Goal: Navigation & Orientation: Understand site structure

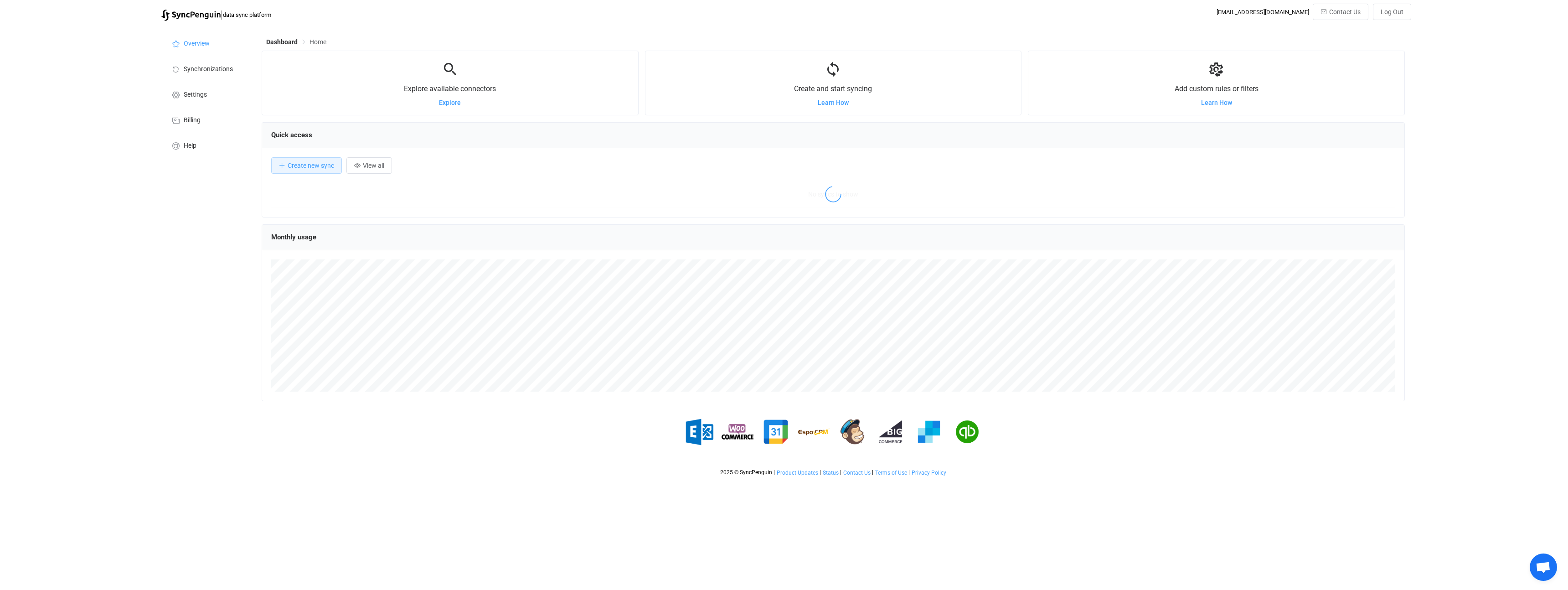
scroll to position [177, 1143]
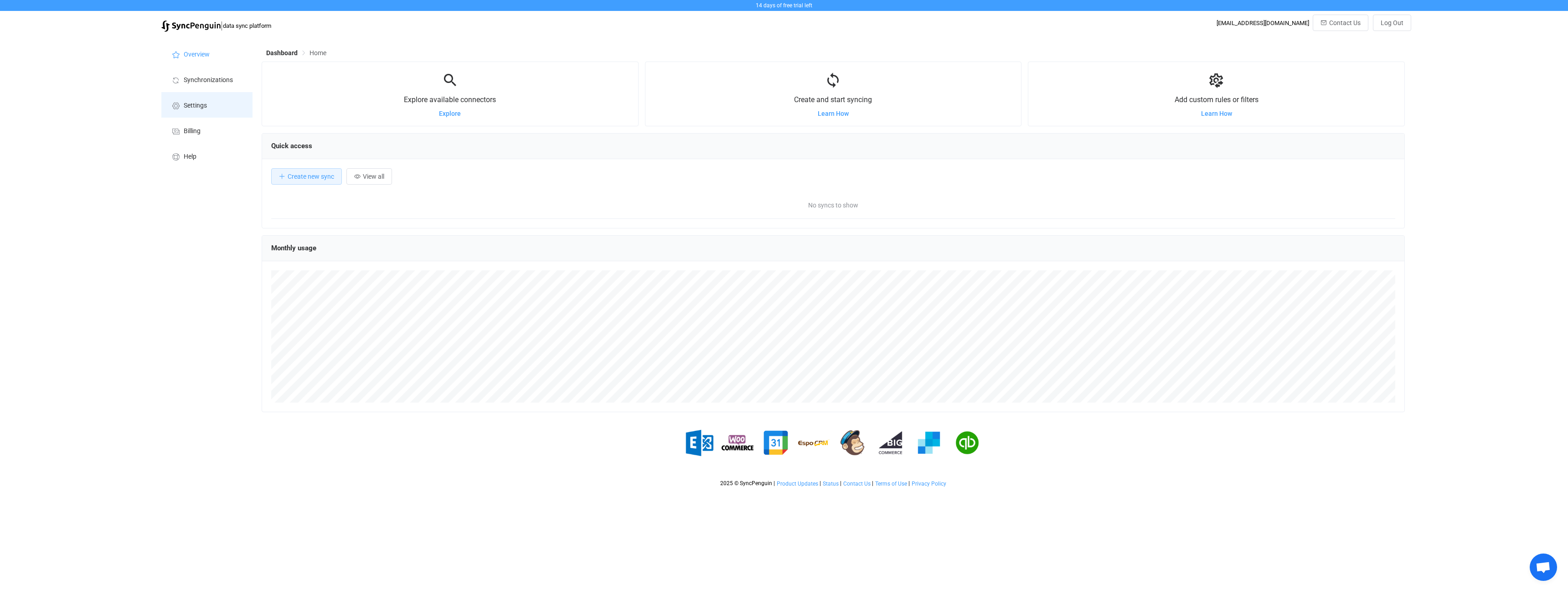
click at [203, 108] on span "Settings" at bounding box center [195, 106] width 23 height 7
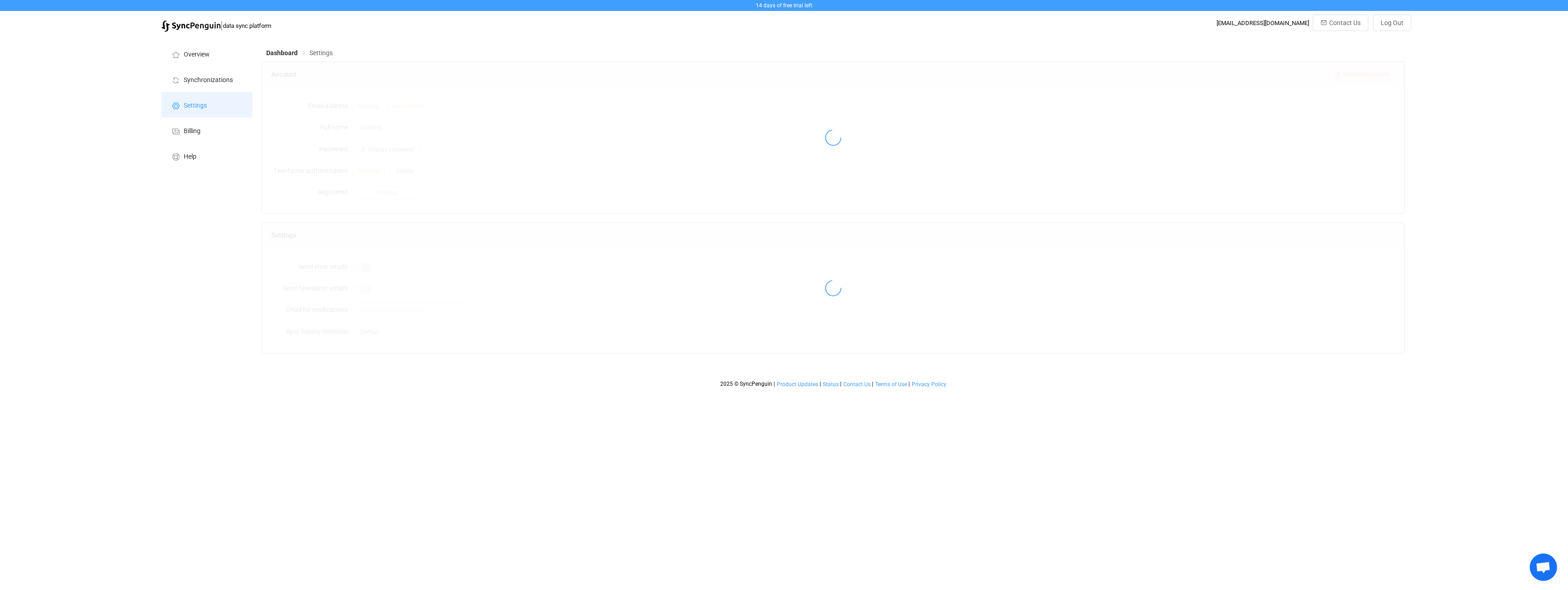
type input "IT 0TO9"
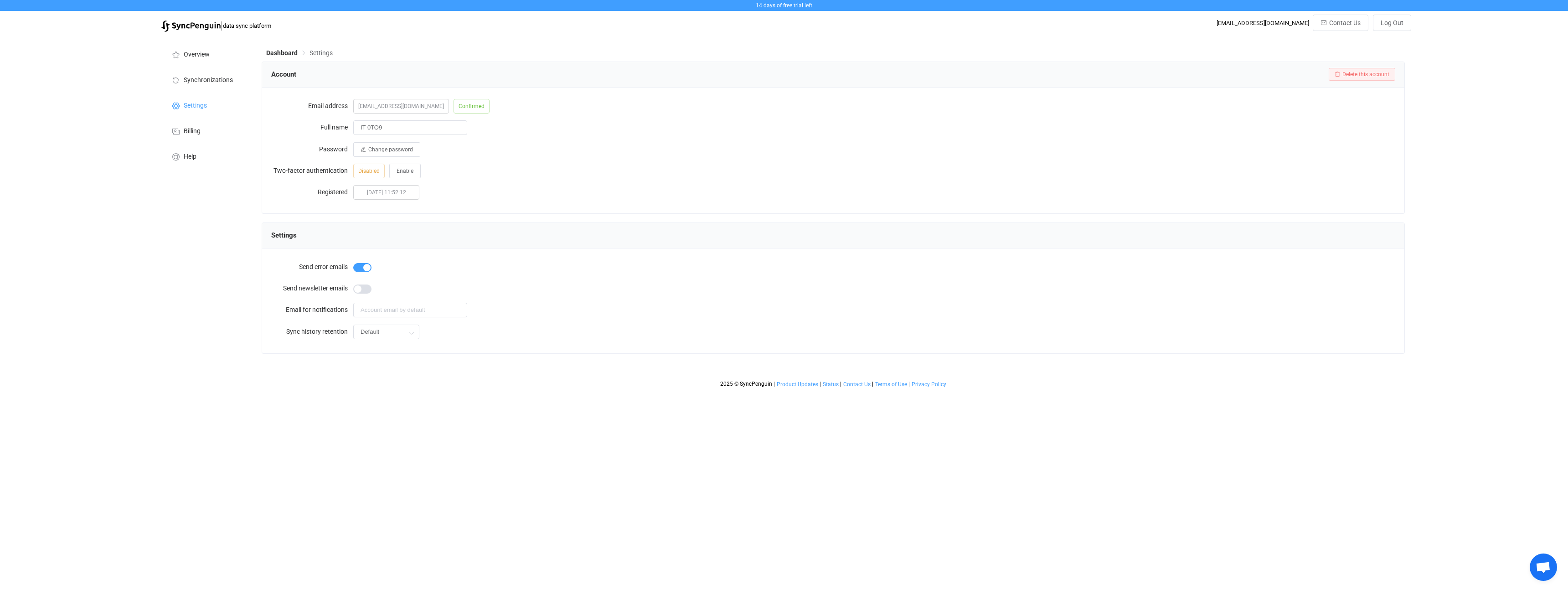
click at [175, 209] on div "Overview Synchronizations Settings Billing Help" at bounding box center [207, 214] width 100 height 356
click at [203, 54] on span "Overview" at bounding box center [197, 55] width 26 height 7
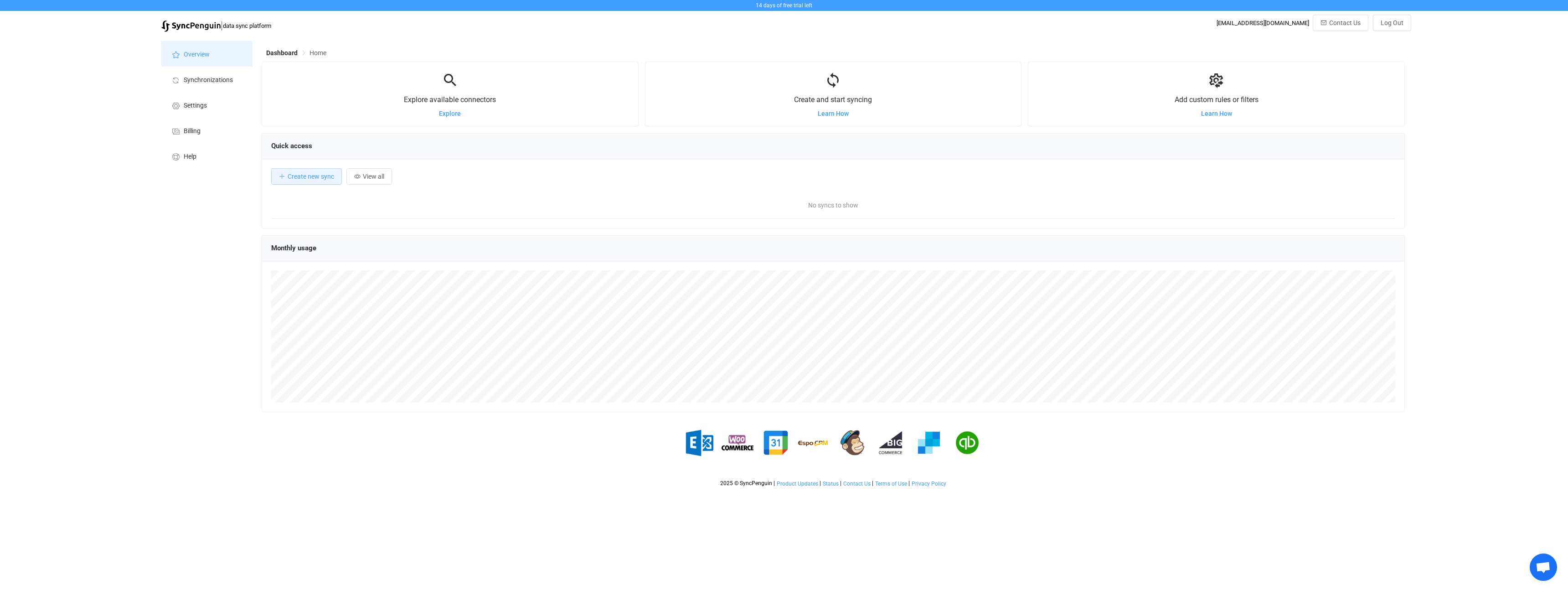
scroll to position [177, 1143]
click at [202, 68] on li "Synchronizations" at bounding box center [207, 79] width 91 height 26
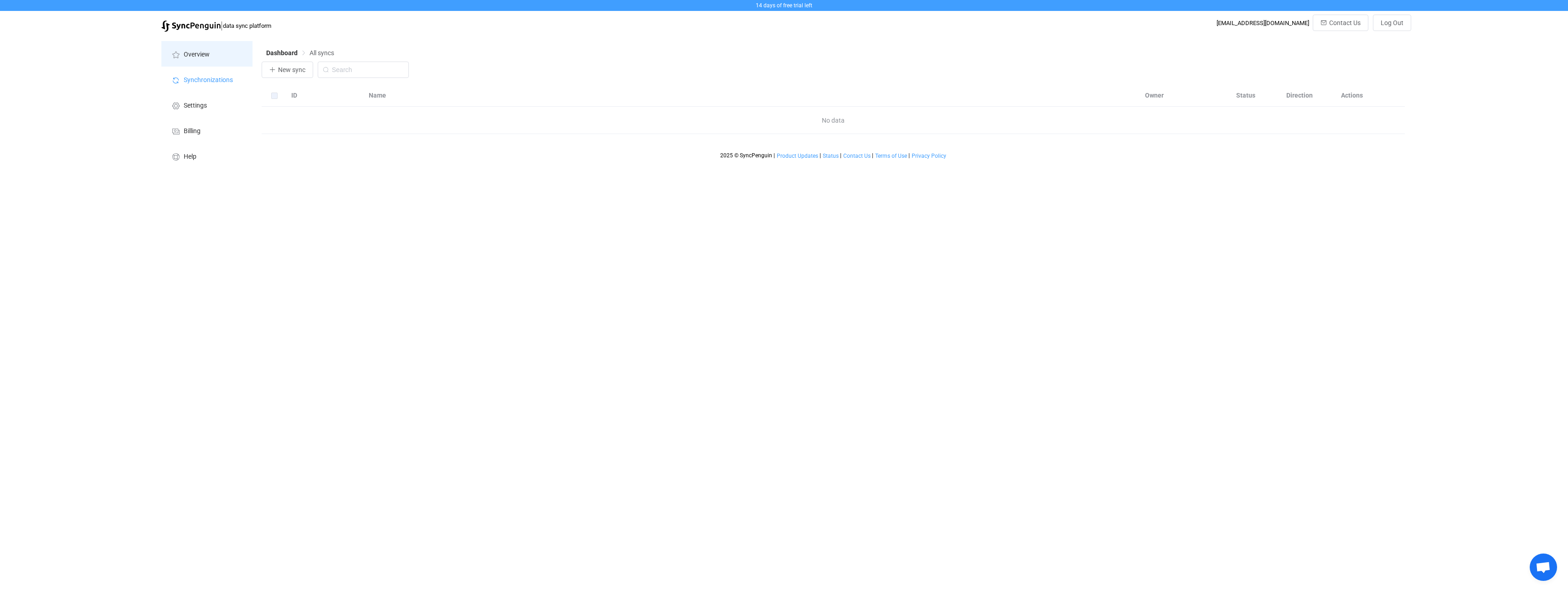
click at [208, 55] on span "Overview" at bounding box center [197, 55] width 26 height 7
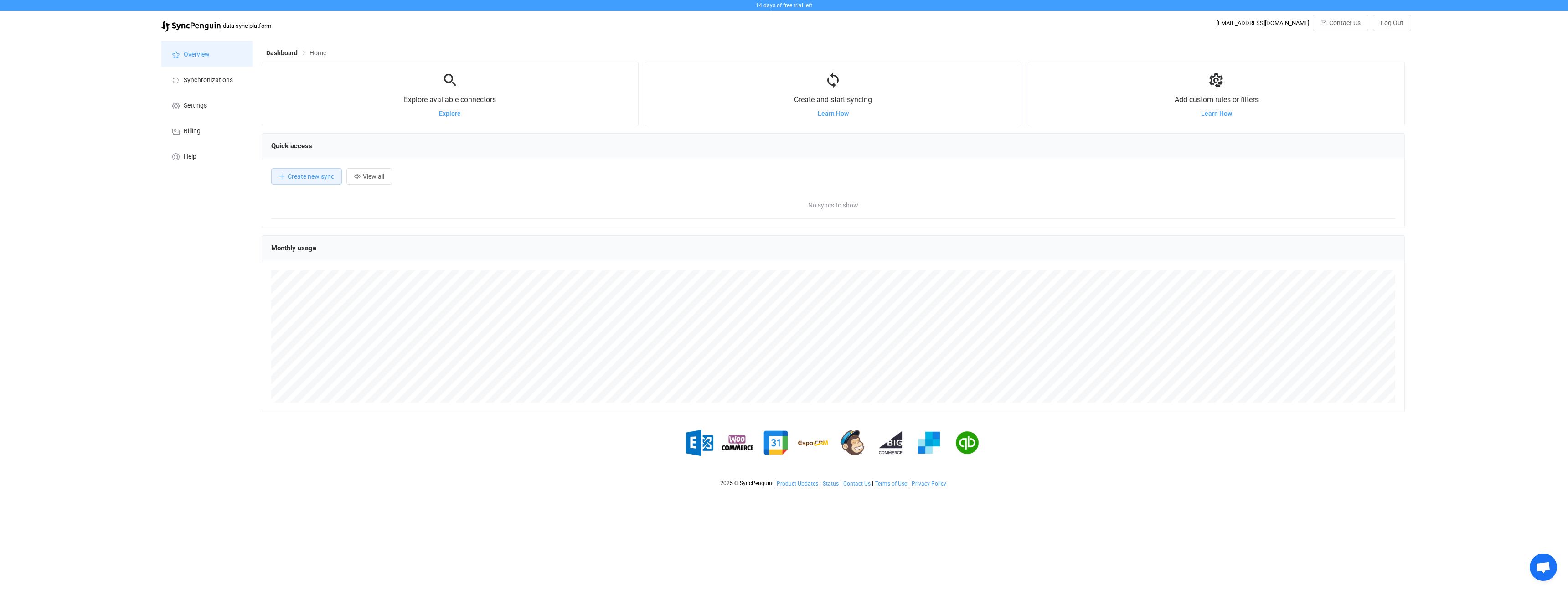
scroll to position [177, 1143]
click at [180, 244] on div "Overview Synchronizations Settings Billing Help" at bounding box center [207, 264] width 100 height 455
click at [41, 195] on div "14 days of free trial left | data sync platform it@0to9.com Contact Us Log Out …" at bounding box center [784, 245] width 1568 height 491
click at [214, 65] on li "Overview" at bounding box center [207, 54] width 91 height 26
click at [206, 79] on span "Synchronizations" at bounding box center [208, 80] width 49 height 7
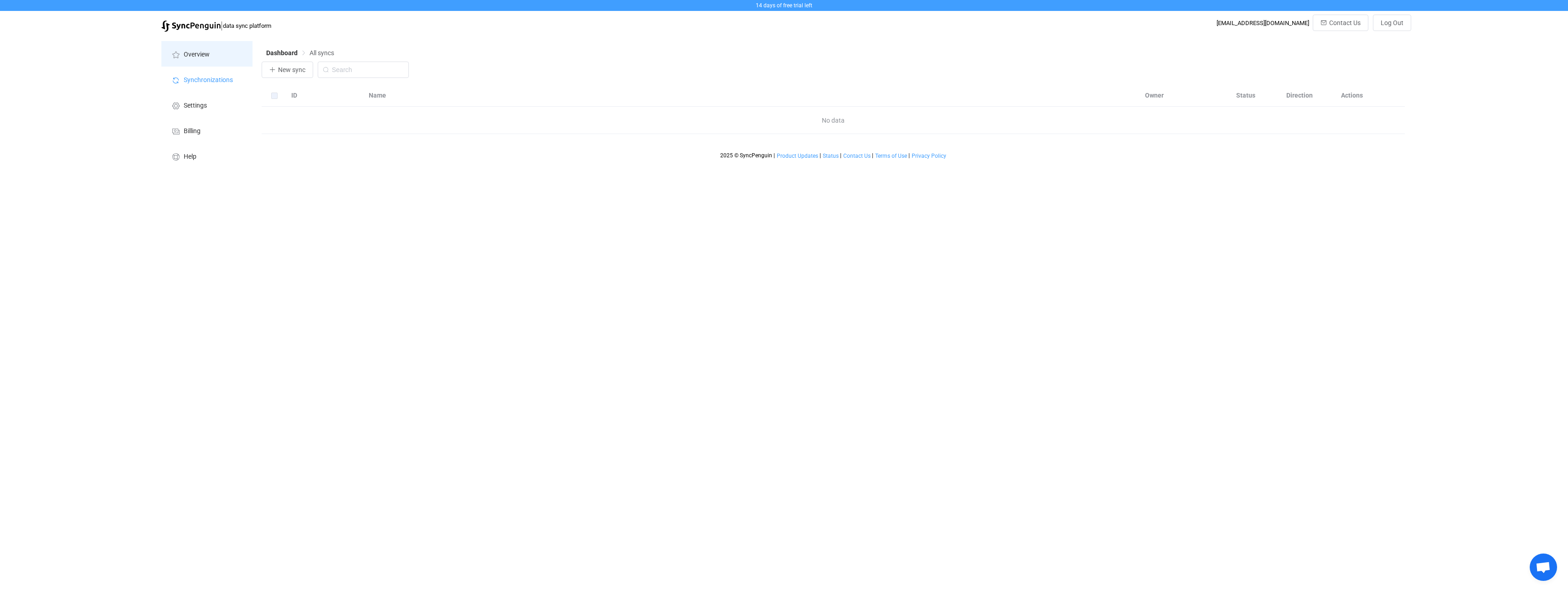
click at [206, 49] on li "Overview" at bounding box center [207, 54] width 91 height 26
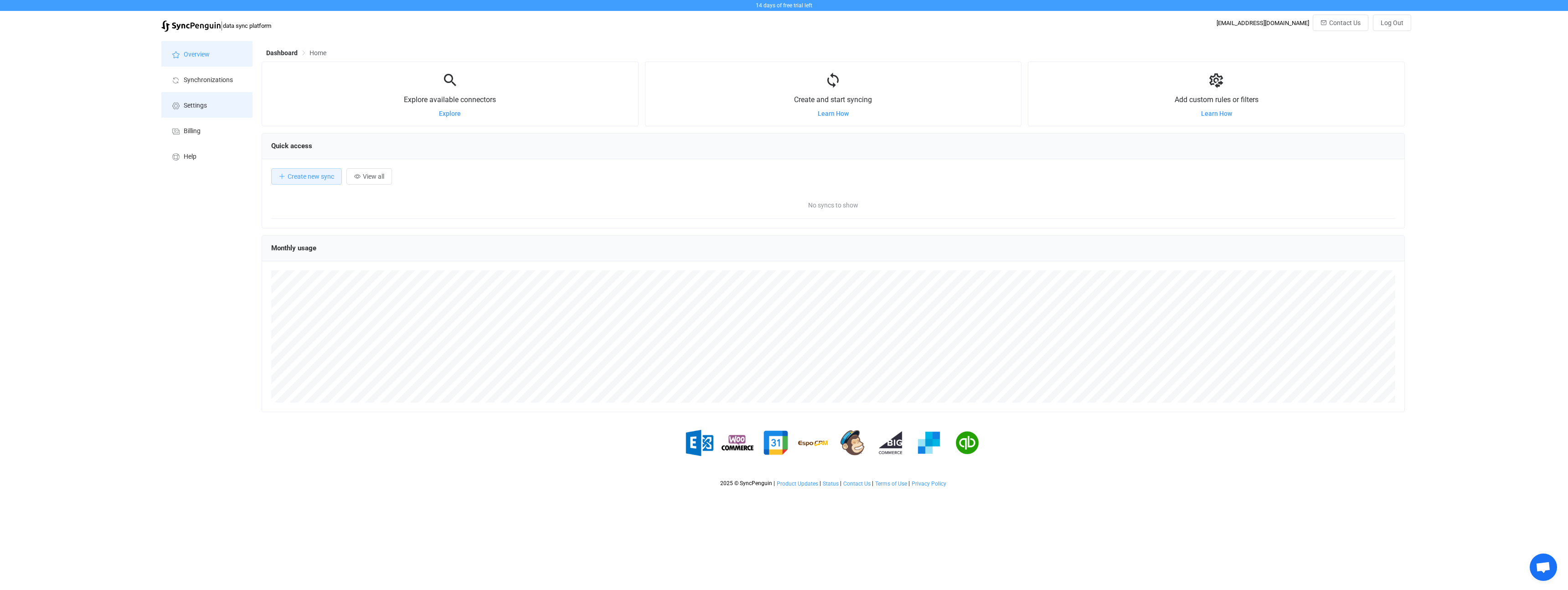
scroll to position [177, 1143]
click at [188, 108] on span "Settings" at bounding box center [195, 106] width 23 height 7
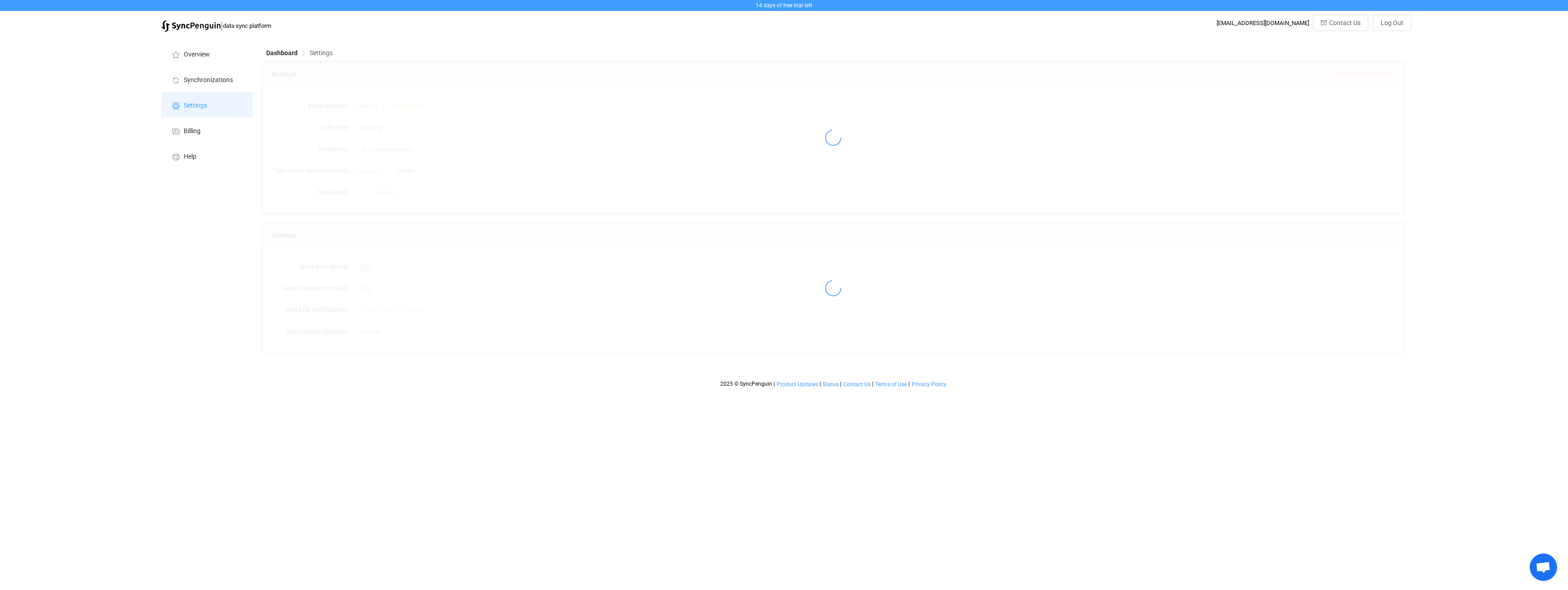
type input "IT 0TO9"
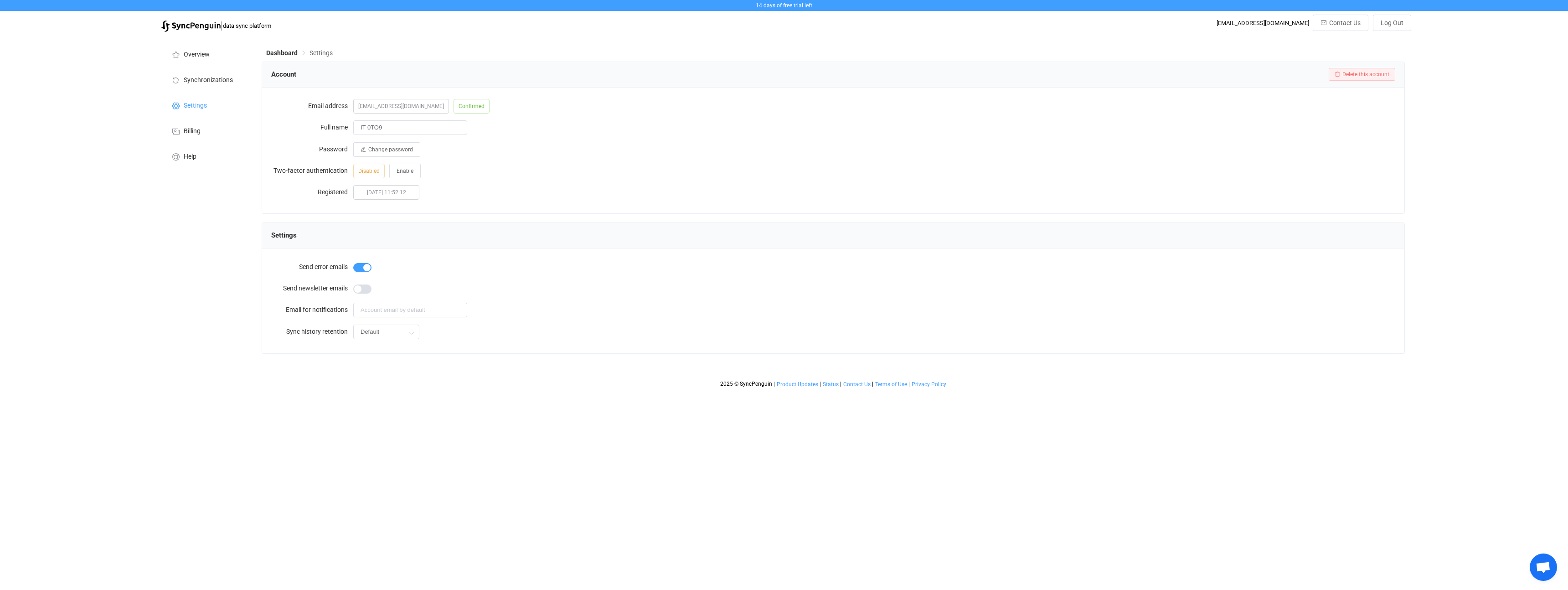
click at [313, 56] on span "Settings" at bounding box center [321, 53] width 23 height 7
click at [323, 52] on span "Settings" at bounding box center [321, 53] width 23 height 7
click at [173, 281] on div "Overview Synchronizations Settings Billing Help" at bounding box center [207, 214] width 100 height 356
click at [196, 137] on li "Billing" at bounding box center [207, 130] width 91 height 26
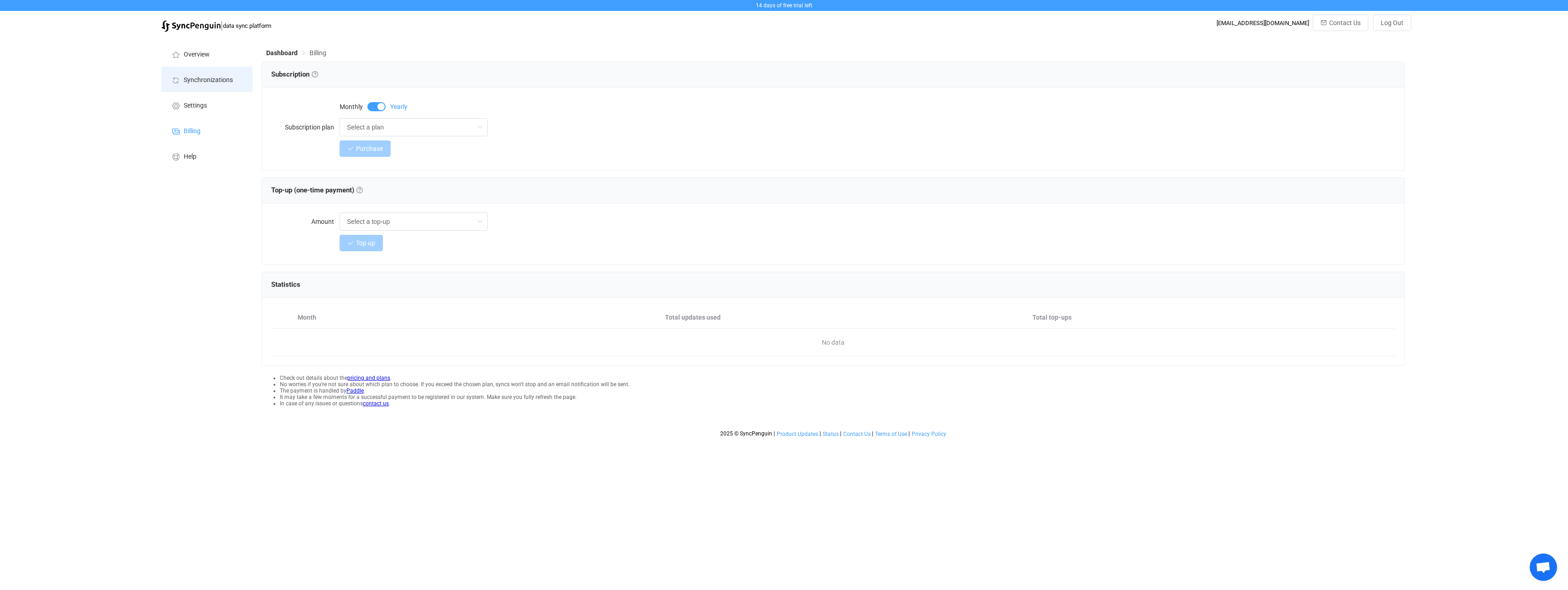
click at [210, 66] on li "Synchronizations" at bounding box center [207, 79] width 91 height 26
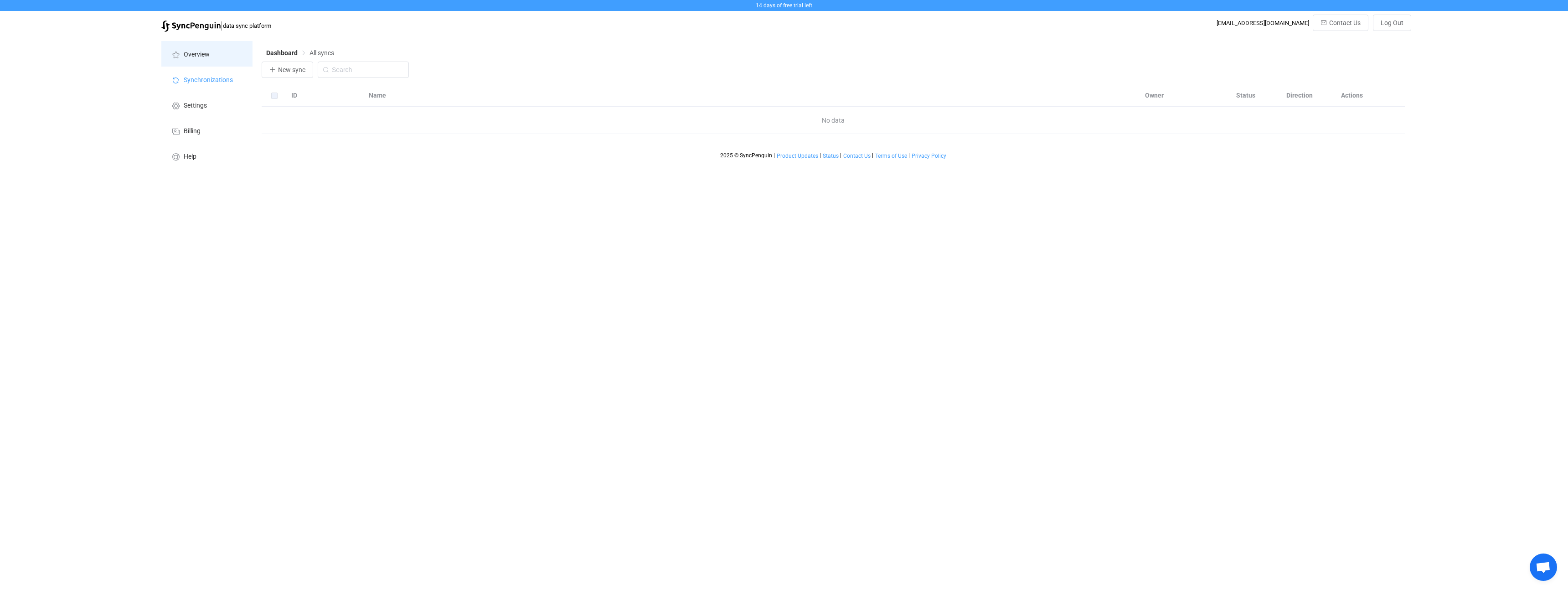
click at [209, 49] on li "Overview" at bounding box center [207, 54] width 91 height 26
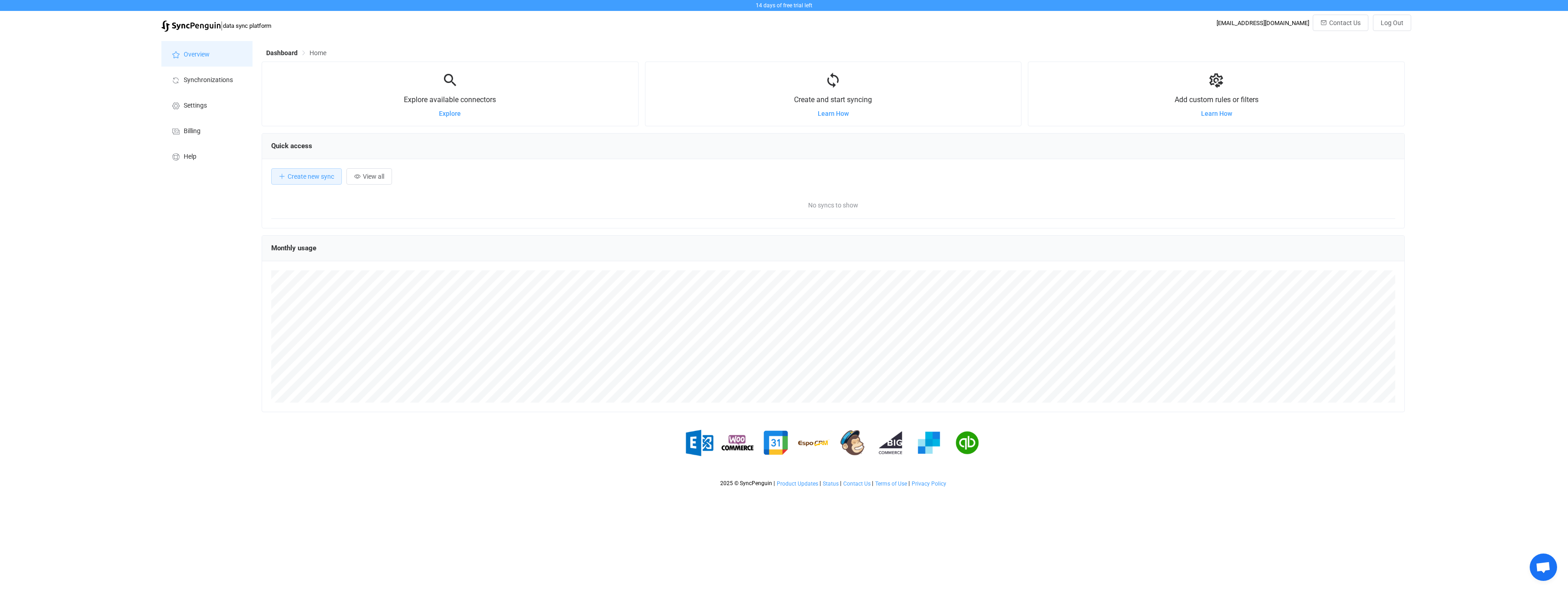
scroll to position [177, 1143]
click at [830, 113] on span "Learn How" at bounding box center [833, 113] width 31 height 7
